Goal: Task Accomplishment & Management: Use online tool/utility

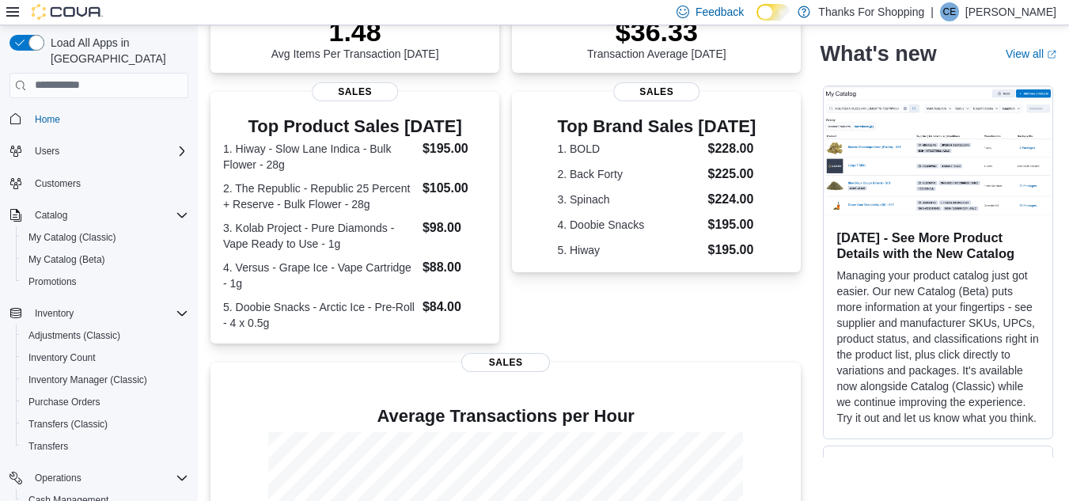
scroll to position [457, 0]
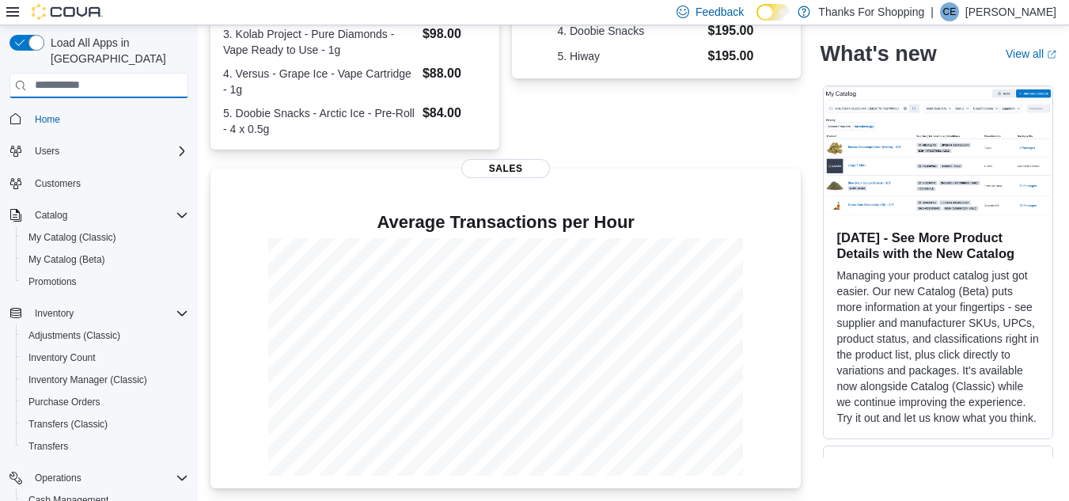
click at [115, 73] on input "search" at bounding box center [98, 85] width 179 height 25
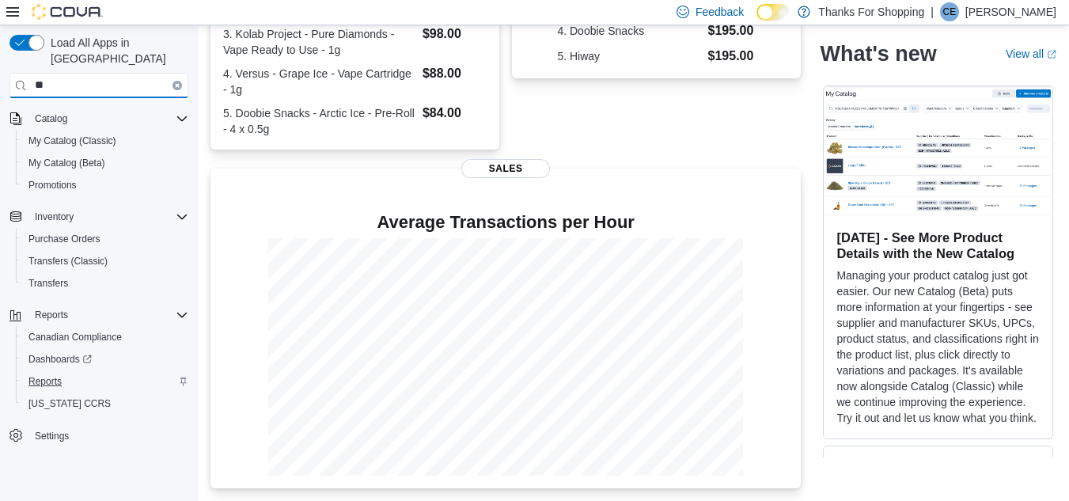
type input "**"
click at [36, 375] on span "Reports" at bounding box center [44, 381] width 33 height 13
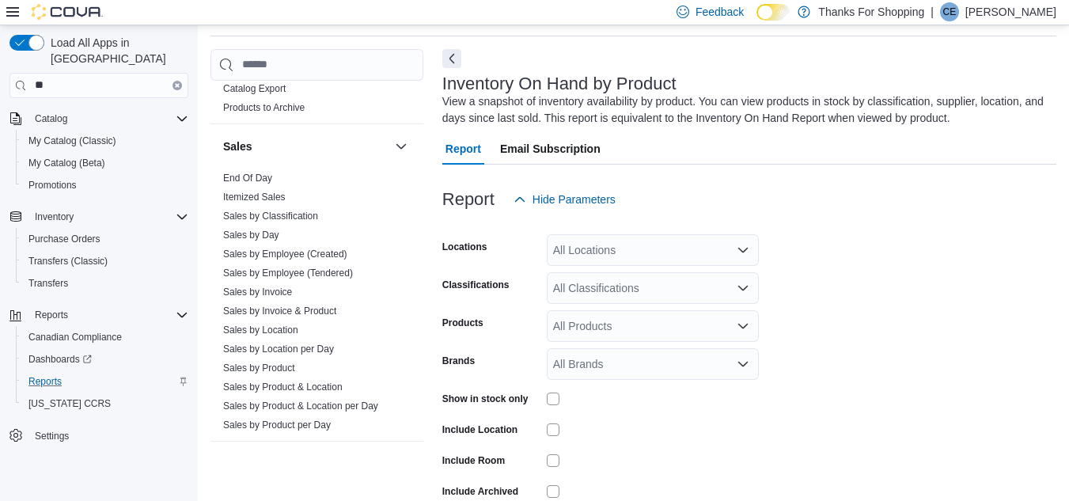
scroll to position [1070, 0]
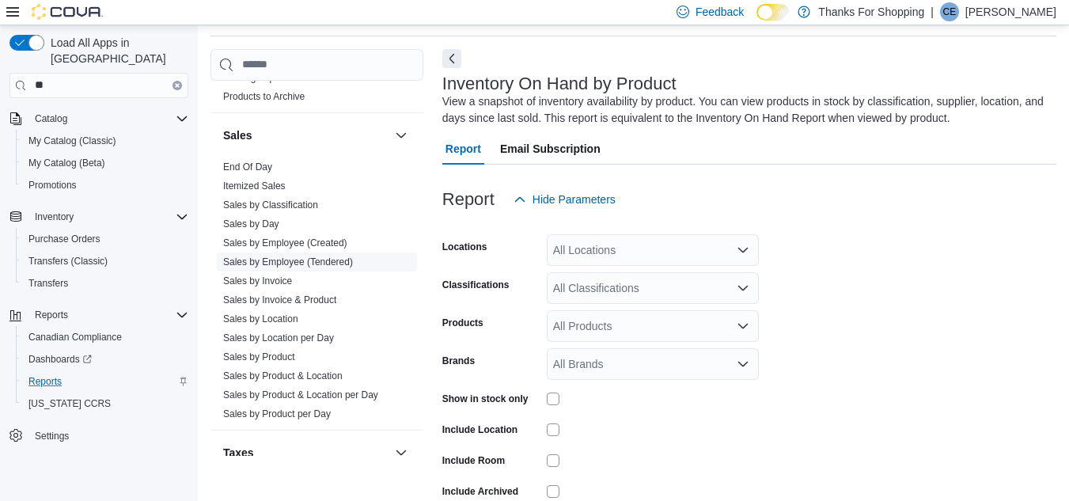
click at [305, 259] on link "Sales by Employee (Tendered)" at bounding box center [288, 261] width 130 height 11
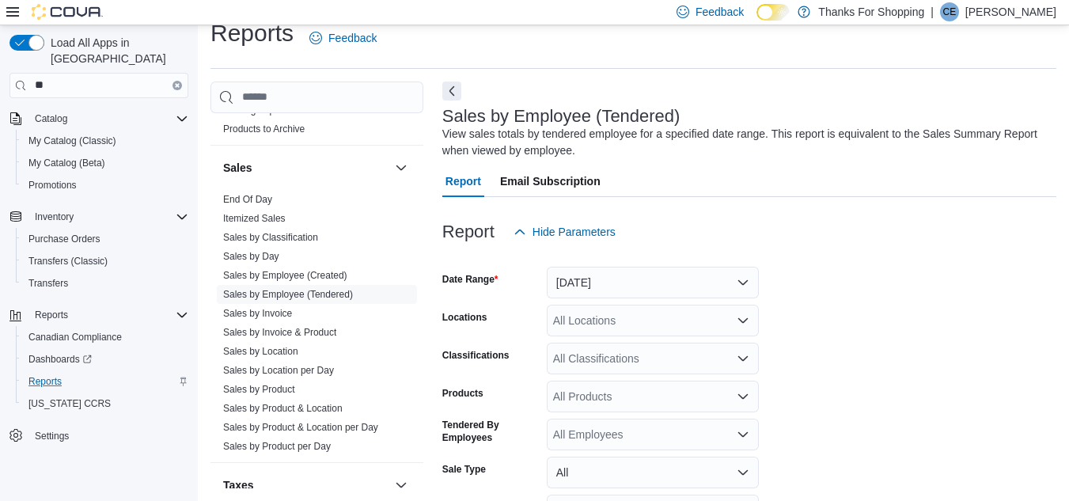
scroll to position [53, 0]
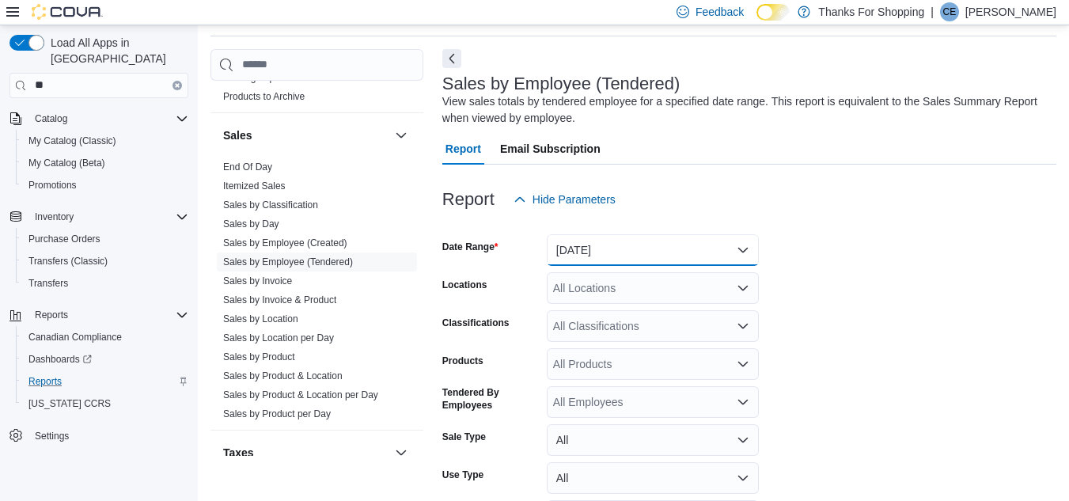
click at [600, 263] on button "[DATE]" at bounding box center [653, 250] width 212 height 32
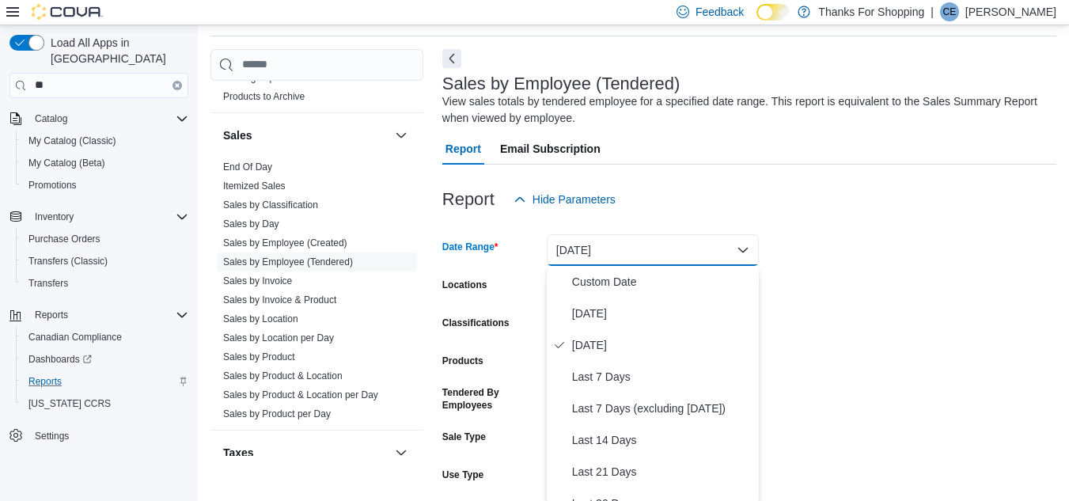
scroll to position [55, 0]
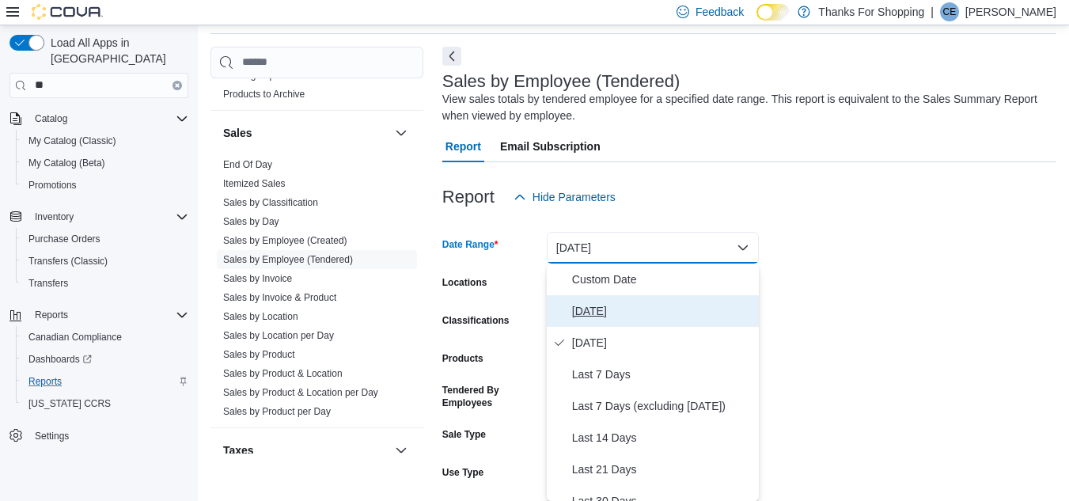
click at [593, 318] on span "[DATE]" at bounding box center [662, 310] width 180 height 19
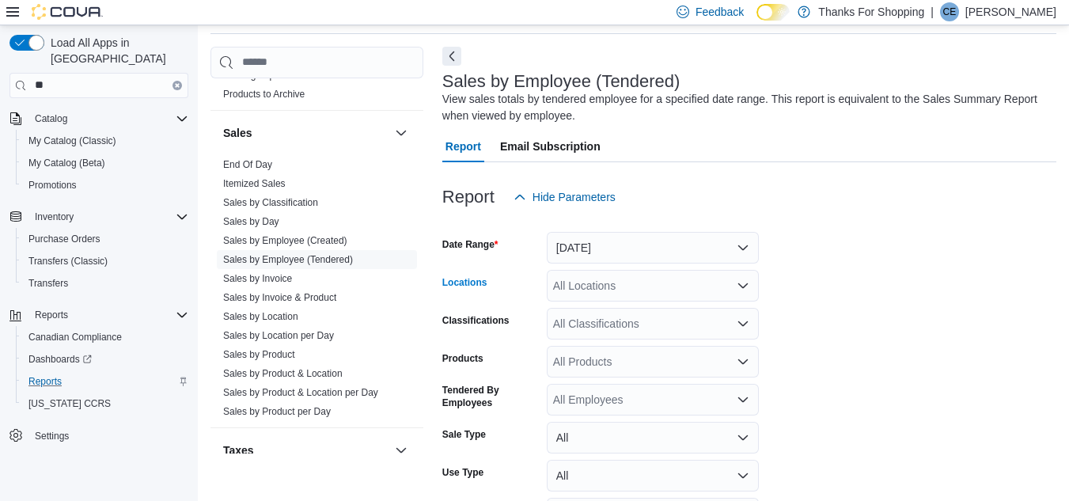
click at [602, 284] on div "All Locations" at bounding box center [653, 286] width 212 height 32
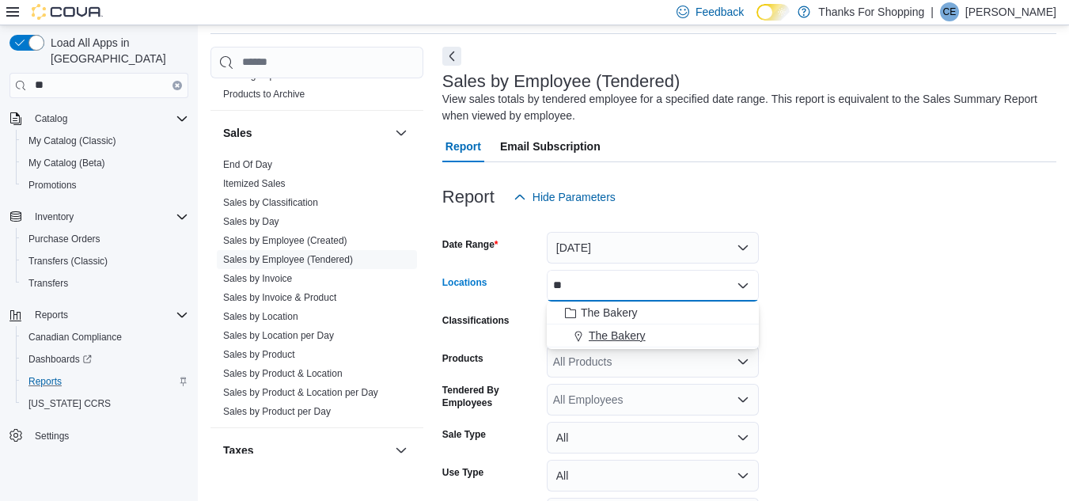
type input "**"
click at [612, 341] on span "The Bakery" at bounding box center [616, 335] width 57 height 16
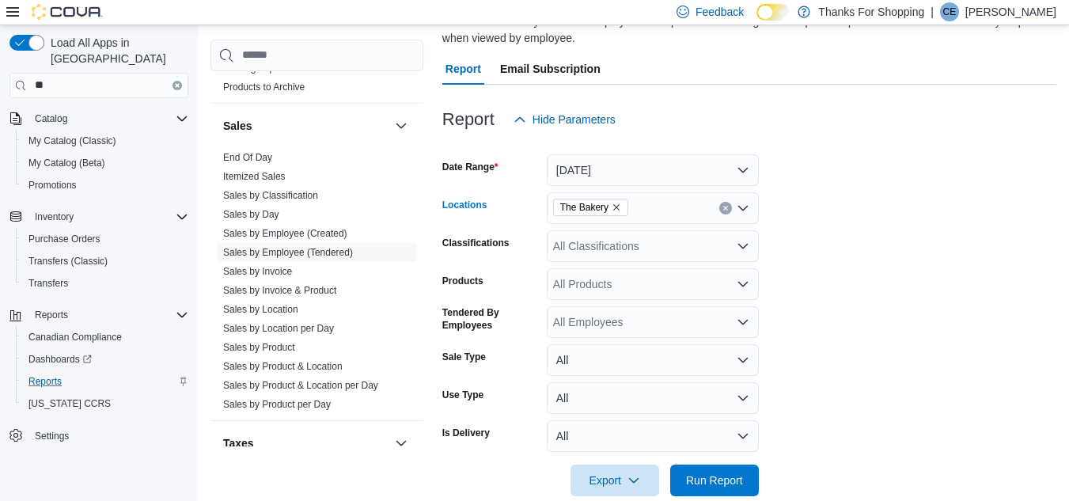
scroll to position [160, 0]
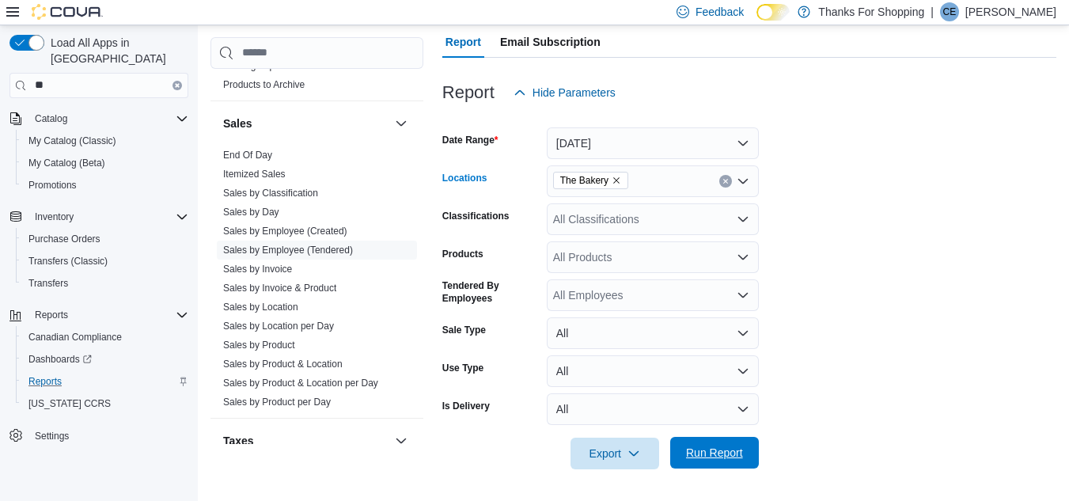
click at [709, 465] on span "Run Report" at bounding box center [714, 453] width 70 height 32
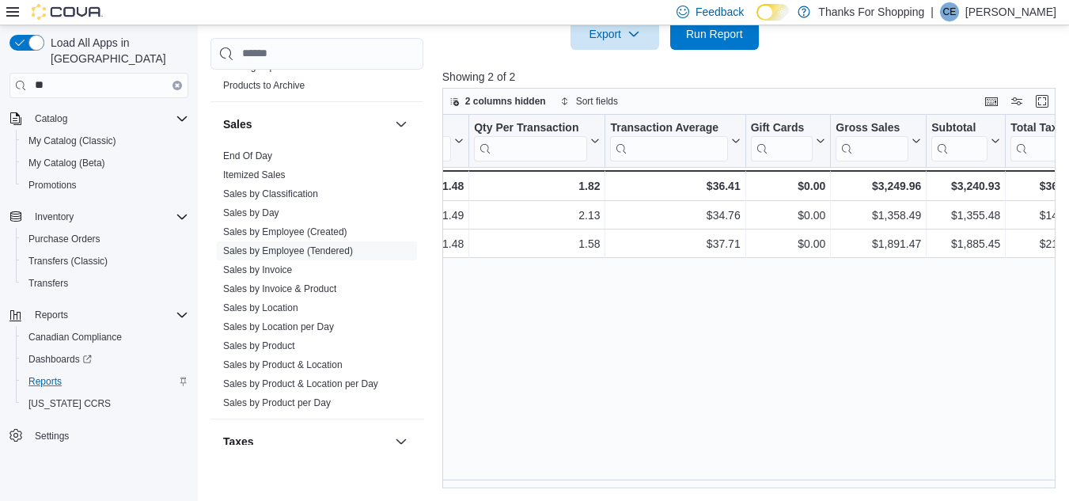
scroll to position [0, 524]
